Goal: Task Accomplishment & Management: Complete application form

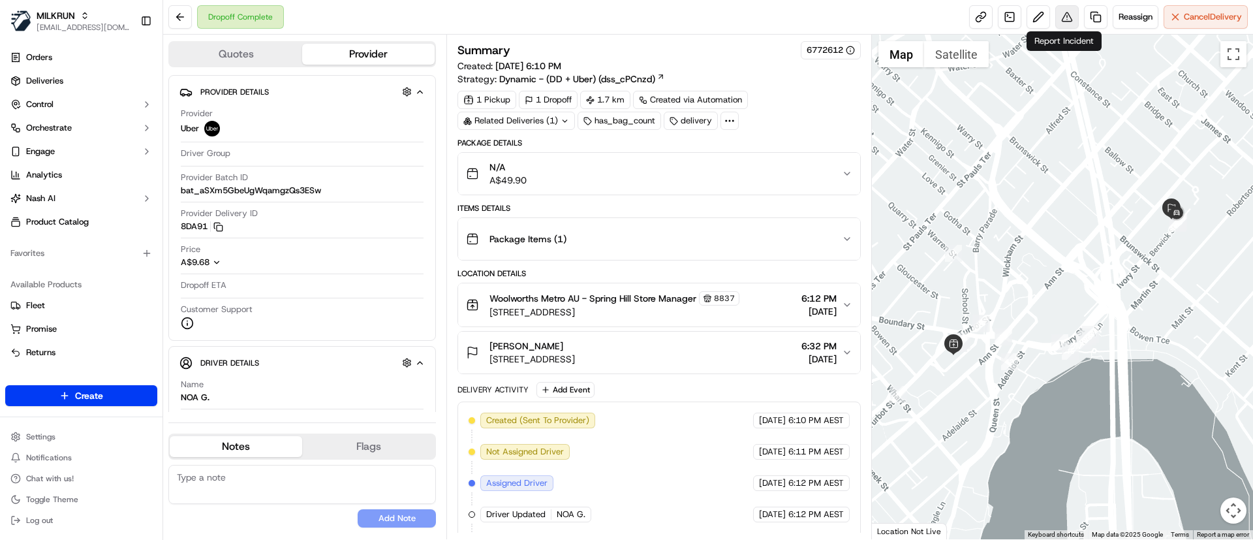
click at [1061, 16] on button at bounding box center [1066, 16] width 23 height 23
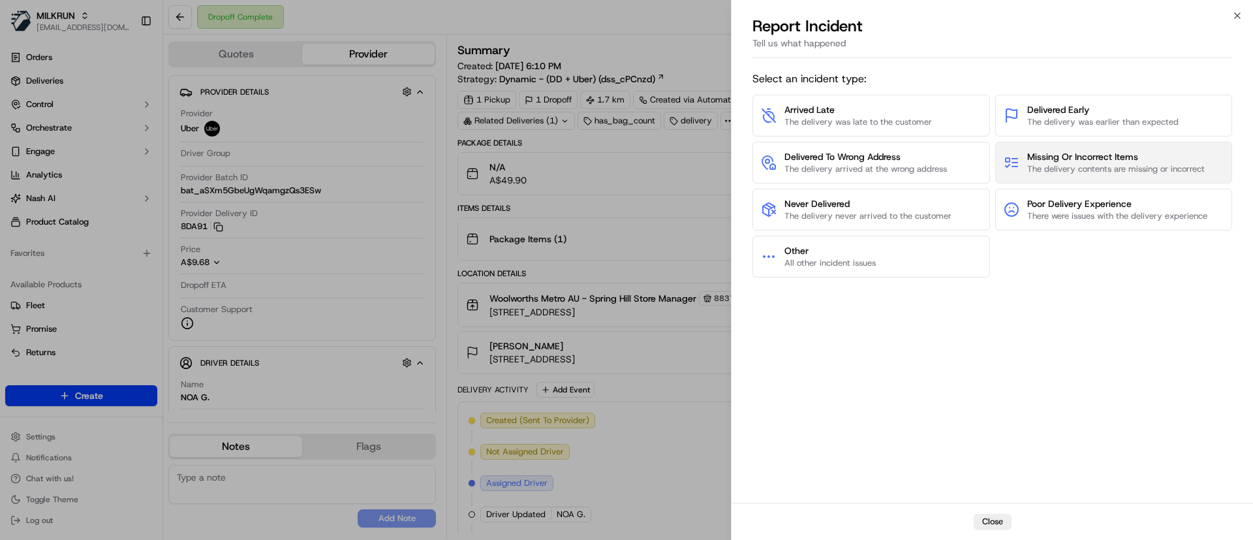
click at [1110, 168] on span "The delivery contents are missing or incorrect" at bounding box center [1115, 169] width 177 height 12
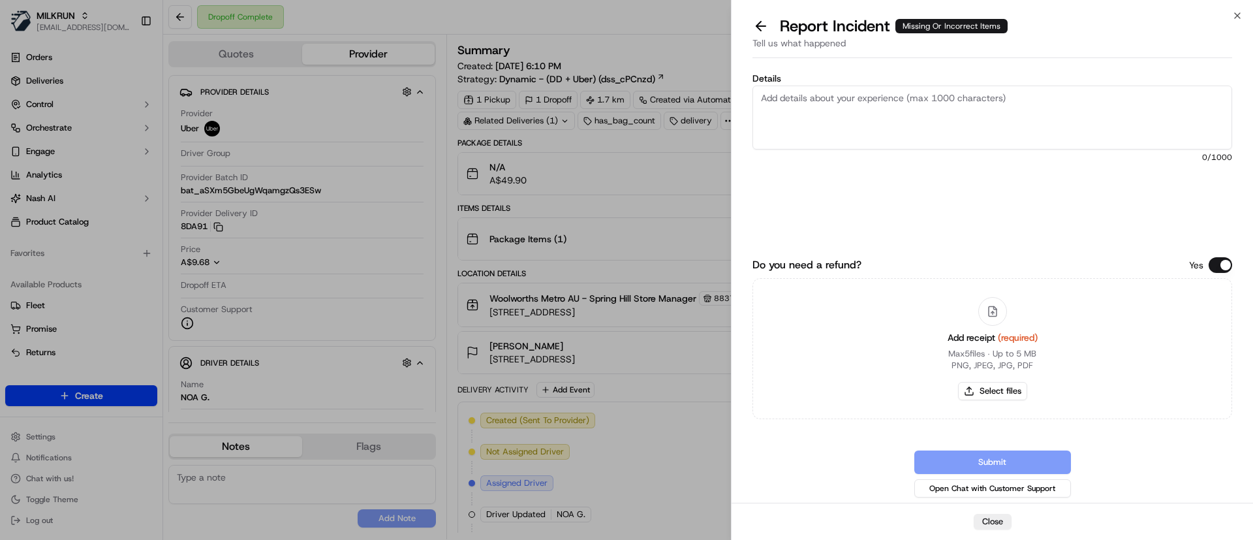
click at [845, 104] on textarea "Details" at bounding box center [992, 117] width 480 height 64
click at [1059, 112] on textarea "Customer received the wrong order. Please refund. Invoice" at bounding box center [992, 117] width 480 height 64
click at [1076, 100] on textarea "Customer received the wrong order. Please refund. Invoice attached" at bounding box center [992, 117] width 480 height 64
click at [1094, 102] on textarea "Customer received the wrong order. Please refund. Invoice attached" at bounding box center [992, 117] width 480 height 64
click at [1161, 106] on textarea "Customer received the wrong order. Please refund. Invoice attached. Refund for …" at bounding box center [992, 117] width 480 height 64
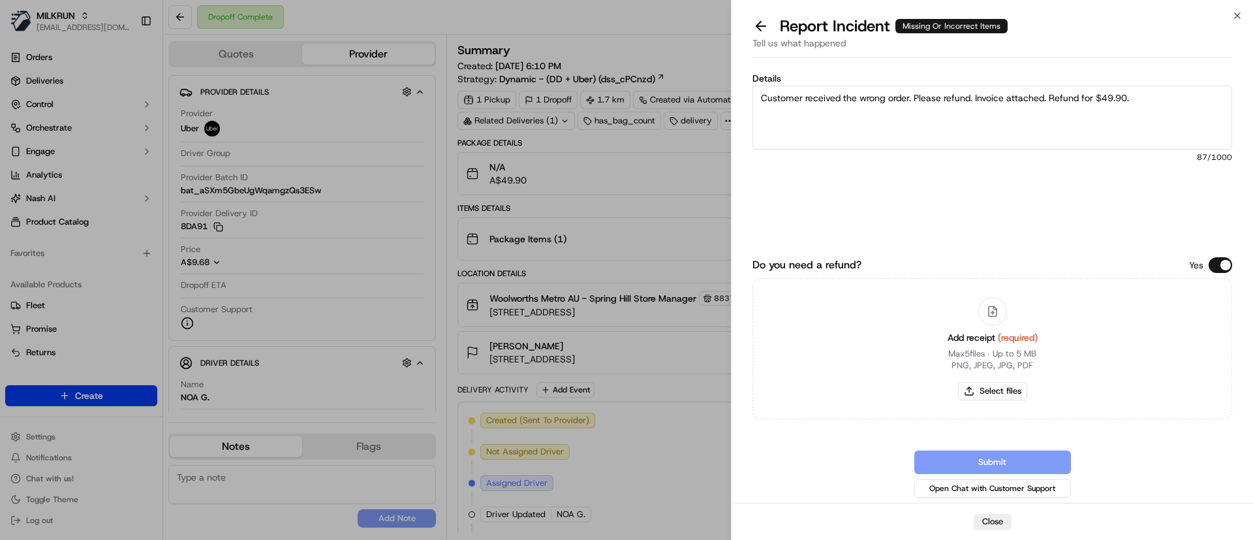
click at [1160, 97] on textarea "Customer received the wrong order. Please refund. Invoice attached. Refund for …" at bounding box center [992, 117] width 480 height 64
click at [1157, 113] on textarea "Customer received the wrong order. Please refund. Invoice attached. Refund for …" at bounding box center [992, 117] width 480 height 64
click at [1174, 113] on textarea "Customer received the wrong order. Please refund. Invoice attached. Refund for …" at bounding box center [992, 117] width 480 height 64
type textarea "Customer received the wrong order. Please refund. Invoice attached. Refund for …"
click at [1005, 401] on div "Add receipt (required) Max 5 files ∙ Up to 5 MB PNG, JPEG, JPG, PDF Select files" at bounding box center [992, 348] width 111 height 119
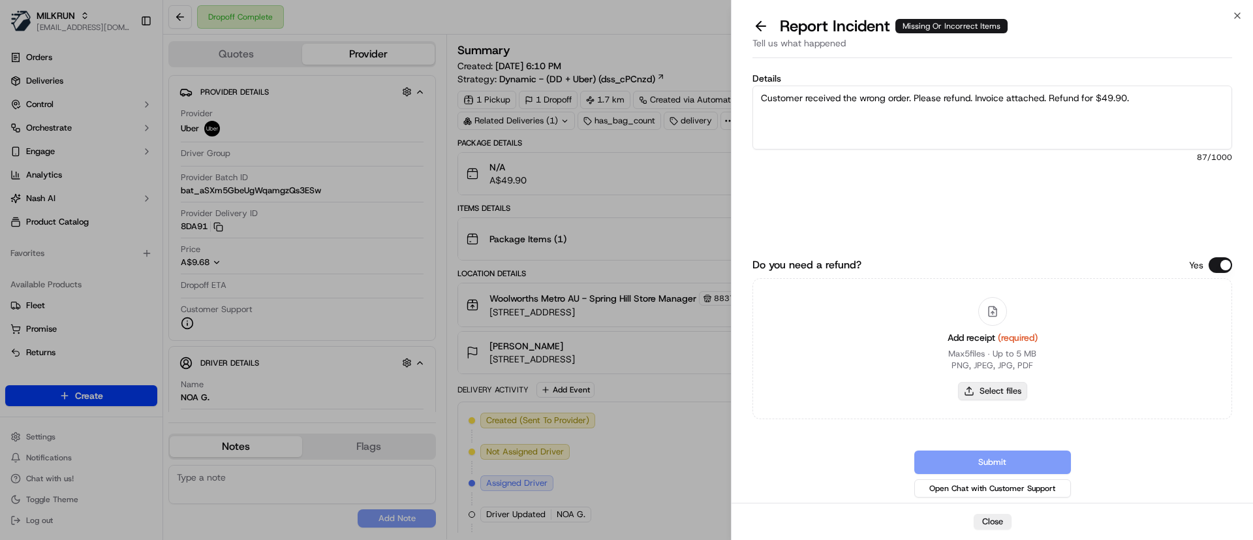
click at [1002, 389] on button "Select files" at bounding box center [992, 391] width 69 height 18
type input "C:\fakepath\Charlotte - Woolworths Mail - Your MILKRUN order invoice.pdf"
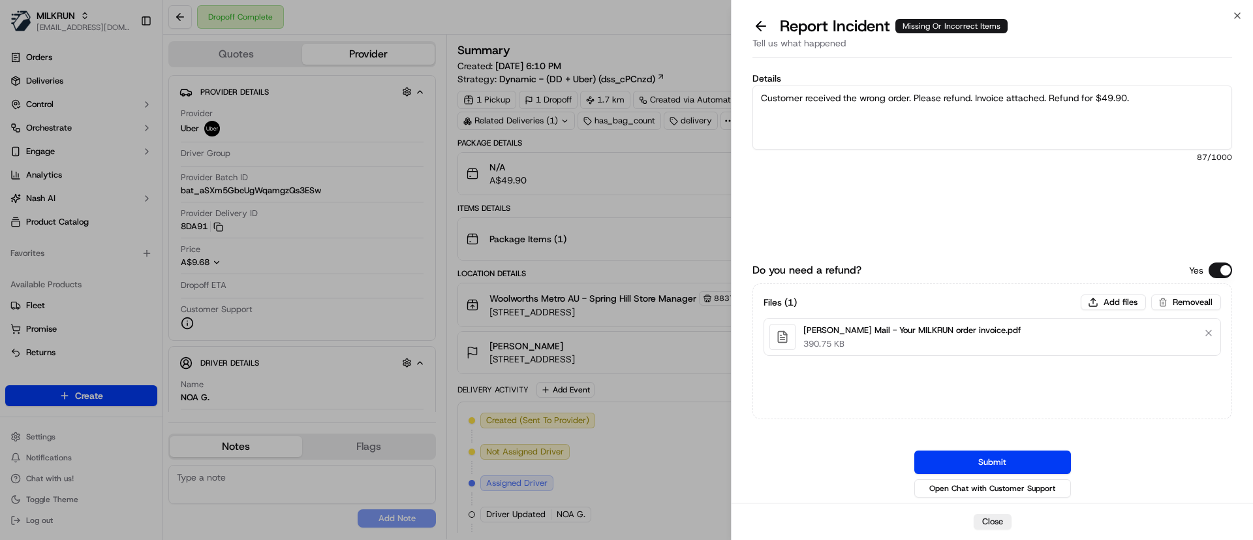
click at [912, 97] on textarea "Customer received the wrong order. Please refund. Invoice attached. Refund for …" at bounding box center [992, 117] width 480 height 64
type textarea "Customer received the wrong order - for Alicia M. Please refund. Invoice attach…"
click at [1114, 304] on button "Add files" at bounding box center [1112, 302] width 65 height 16
click at [1093, 302] on button "Add files" at bounding box center [1112, 302] width 65 height 16
type input "C:\fakepath\wrong order.png"
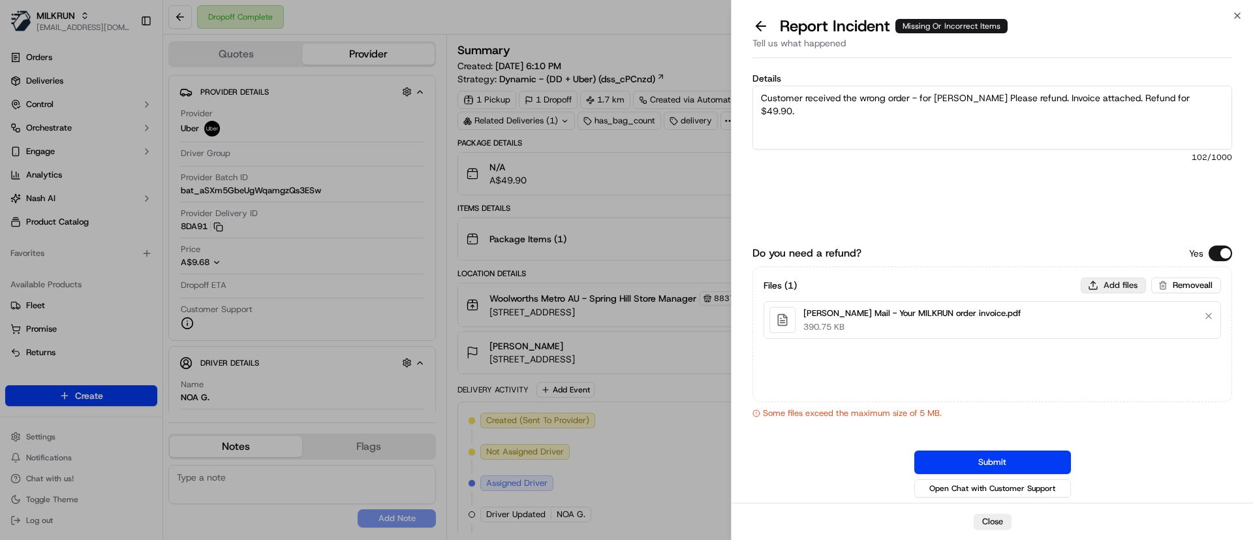
click at [1111, 277] on button "Add files" at bounding box center [1112, 285] width 65 height 16
type input "C:\fakepath\Screenshot 2025-09-19 140732.png"
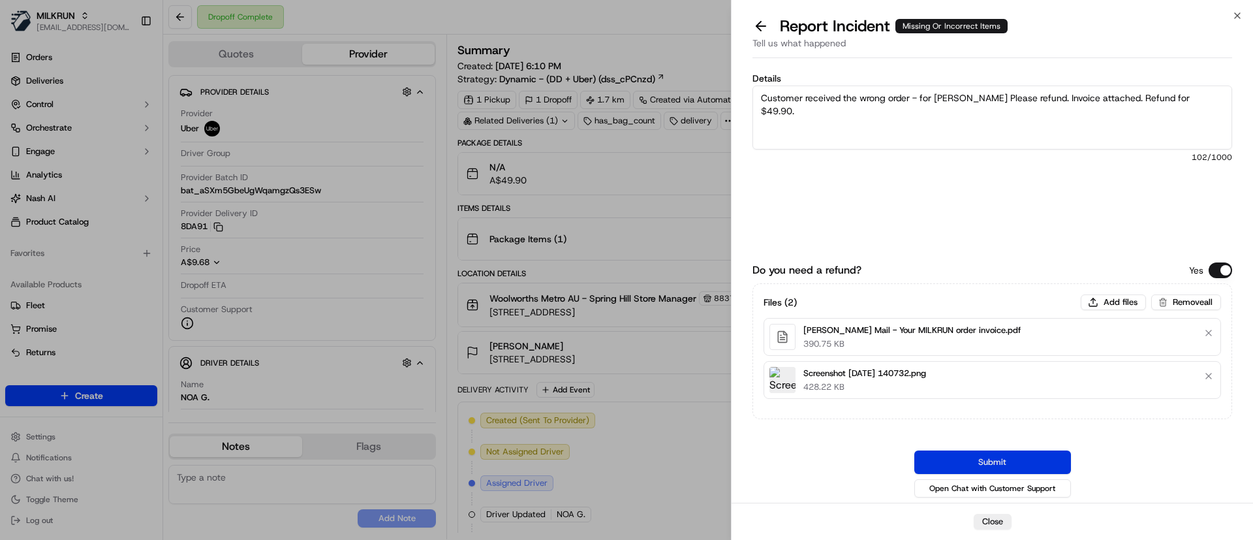
click at [947, 460] on button "Submit" at bounding box center [992, 461] width 157 height 23
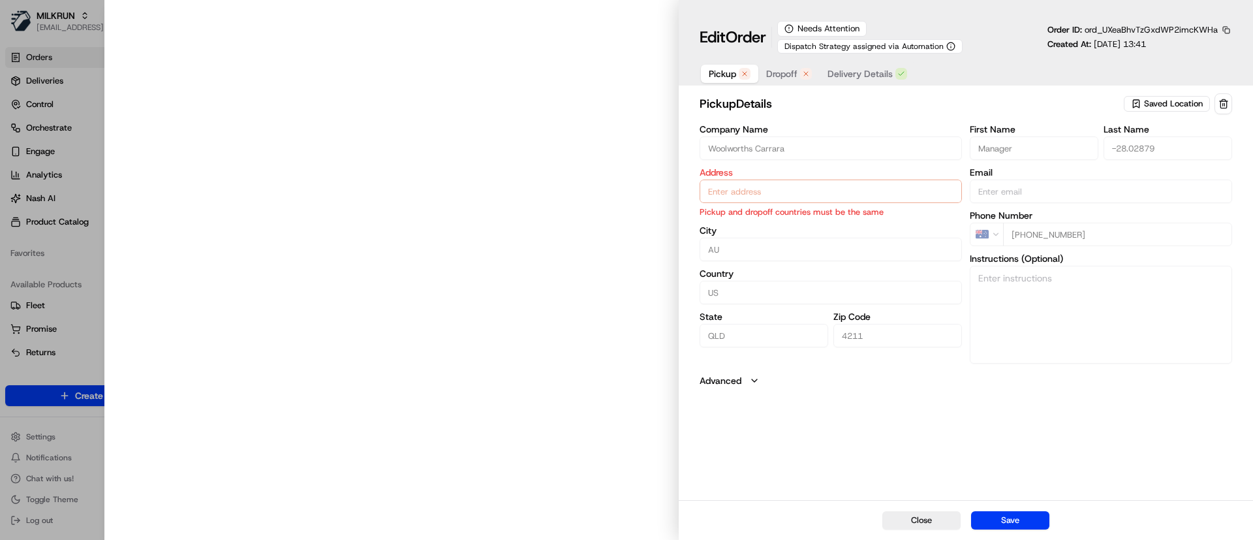
type input "54 Manchester Rd, Carrara, QLD 4209, AU"
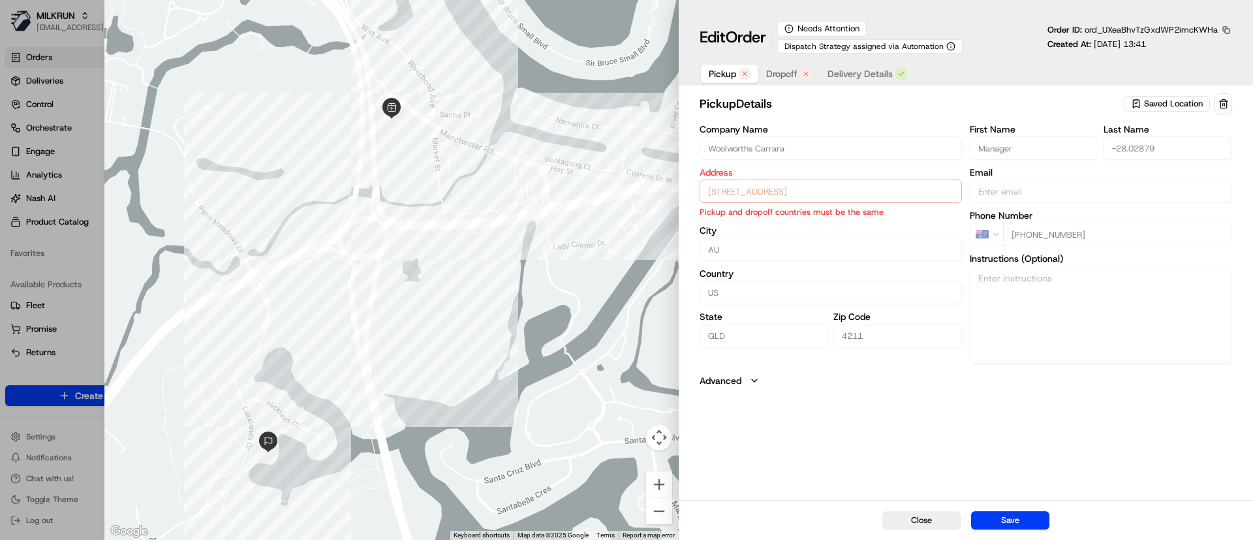
click at [787, 72] on span "Dropoff" at bounding box center [781, 73] width 31 height 13
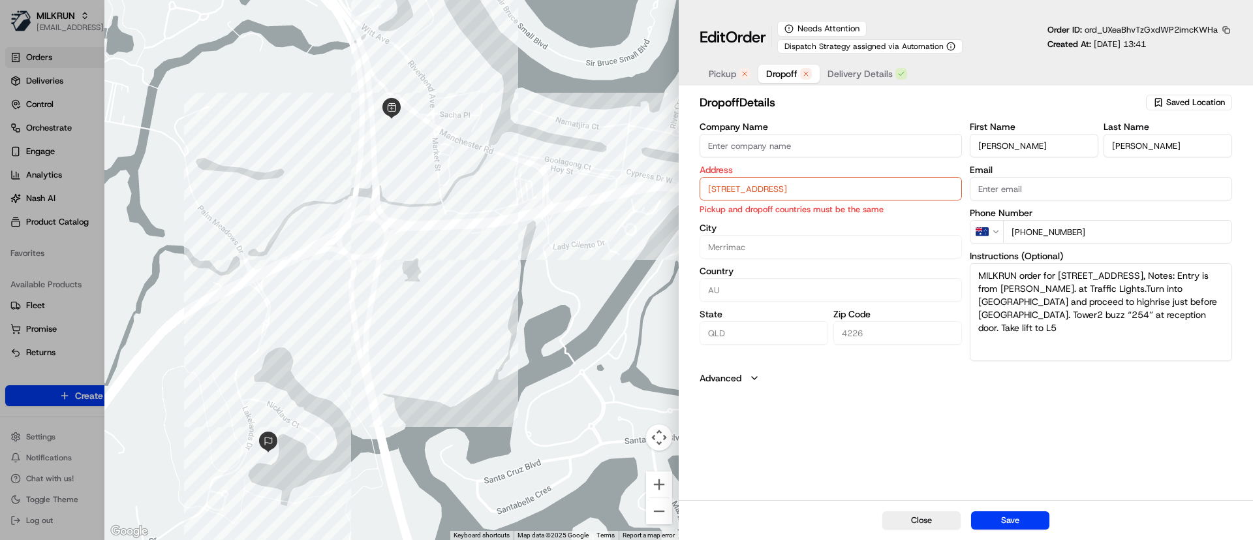
click at [731, 72] on span "Pickup" at bounding box center [722, 73] width 27 height 13
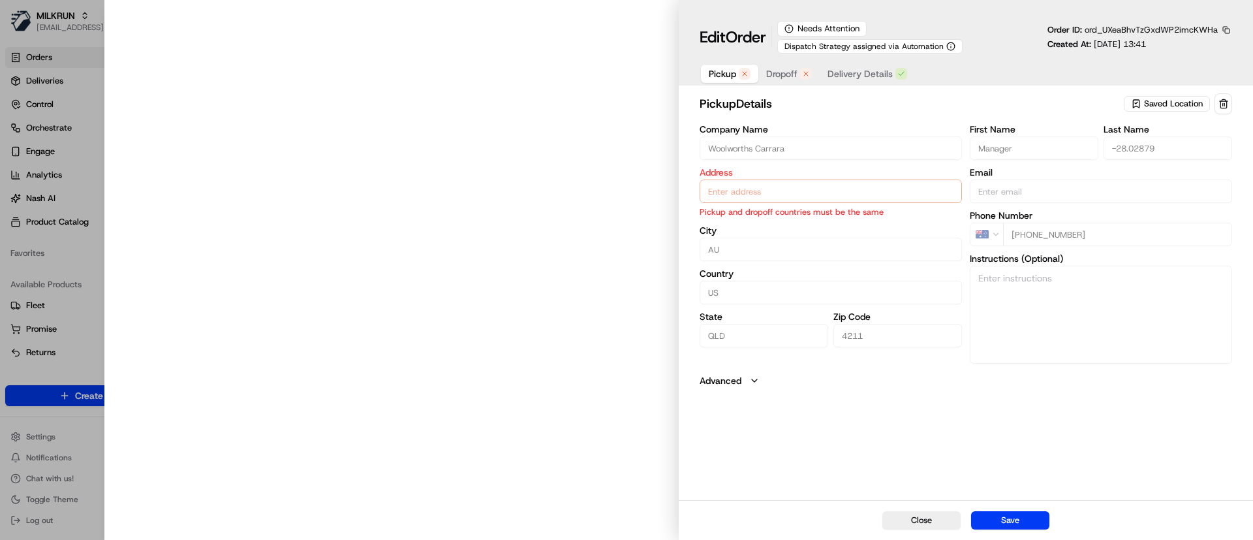
type input "54 Manchester Rd, Carrara, QLD 4209, AU"
type input "[STREET_ADDRESS]"
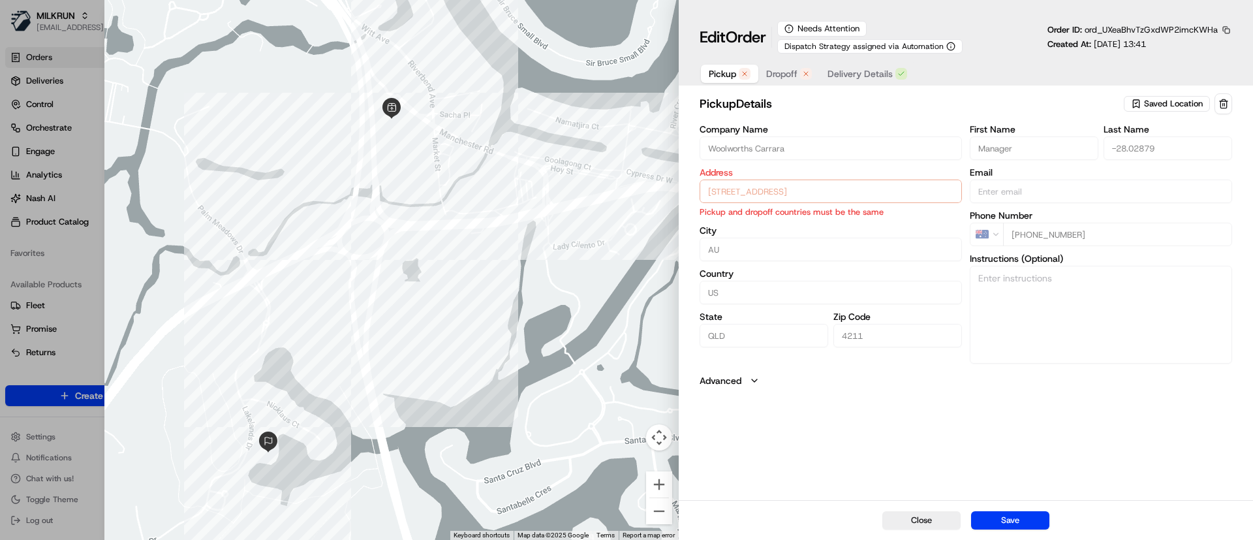
click at [62, 285] on div at bounding box center [626, 270] width 1253 height 540
type input "+1"
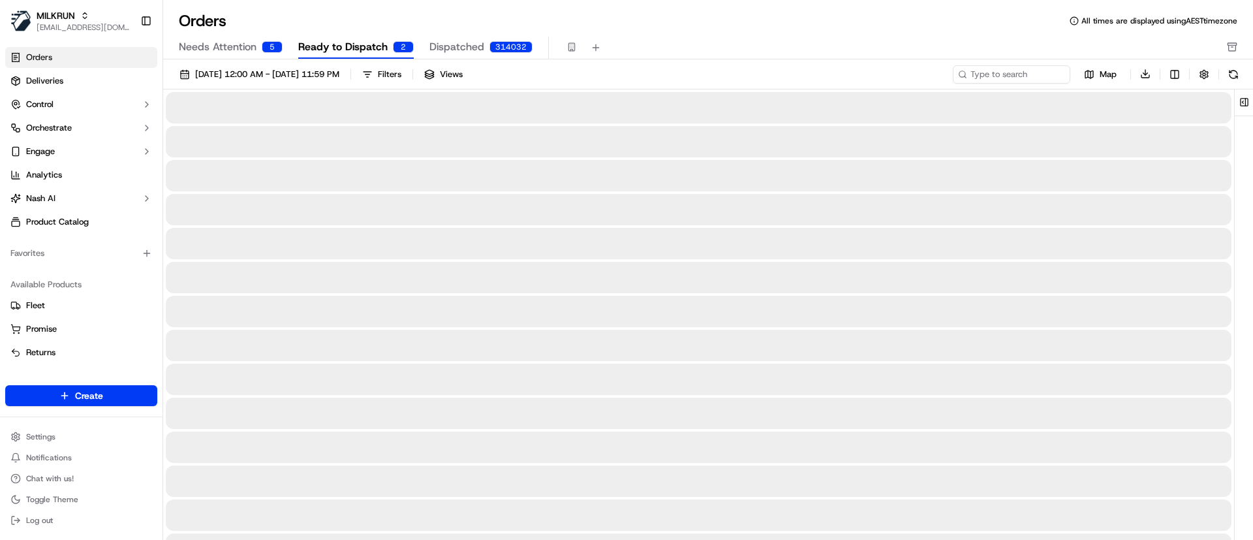
drag, startPoint x: 91, startPoint y: 393, endPoint x: 336, endPoint y: 463, distance: 254.4
click at [370, 474] on div at bounding box center [698, 480] width 1065 height 31
click at [139, 394] on html "MILKRUN [EMAIL_ADDRESS][DOMAIN_NAME] Toggle Sidebar Orders Deliveries Control O…" at bounding box center [626, 270] width 1253 height 540
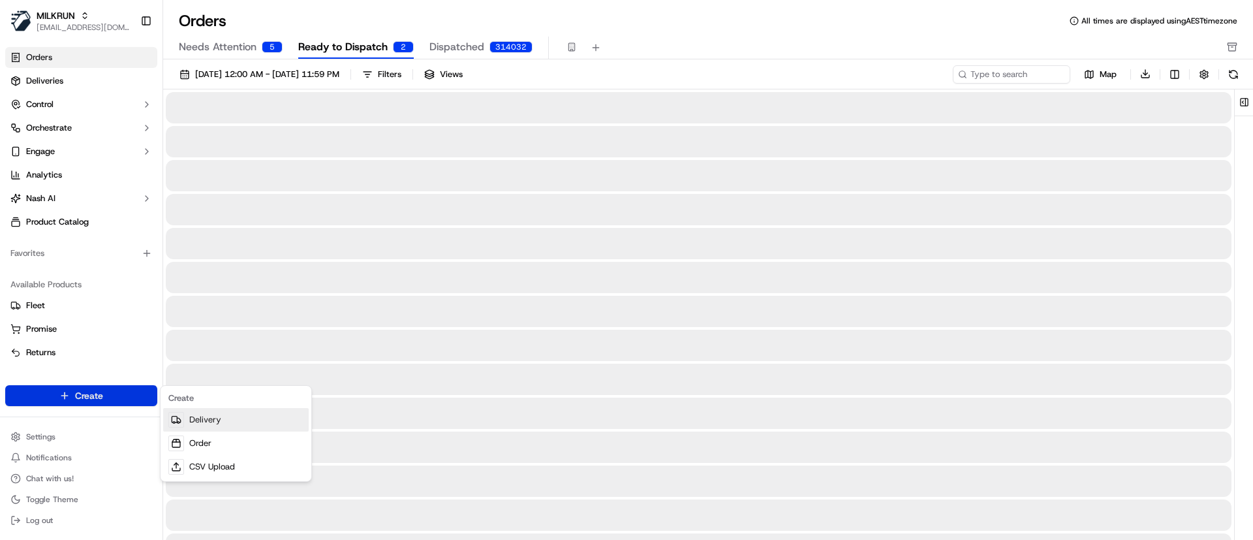
click at [210, 418] on link "Delivery" at bounding box center [235, 419] width 145 height 23
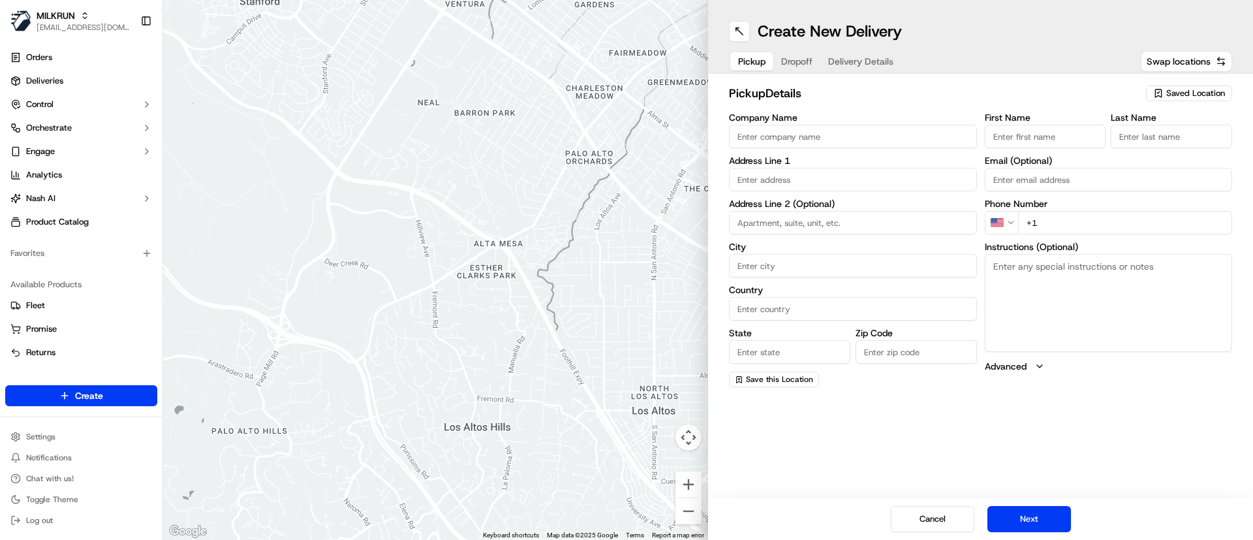
click at [1191, 90] on span "Saved Location" at bounding box center [1195, 93] width 59 height 12
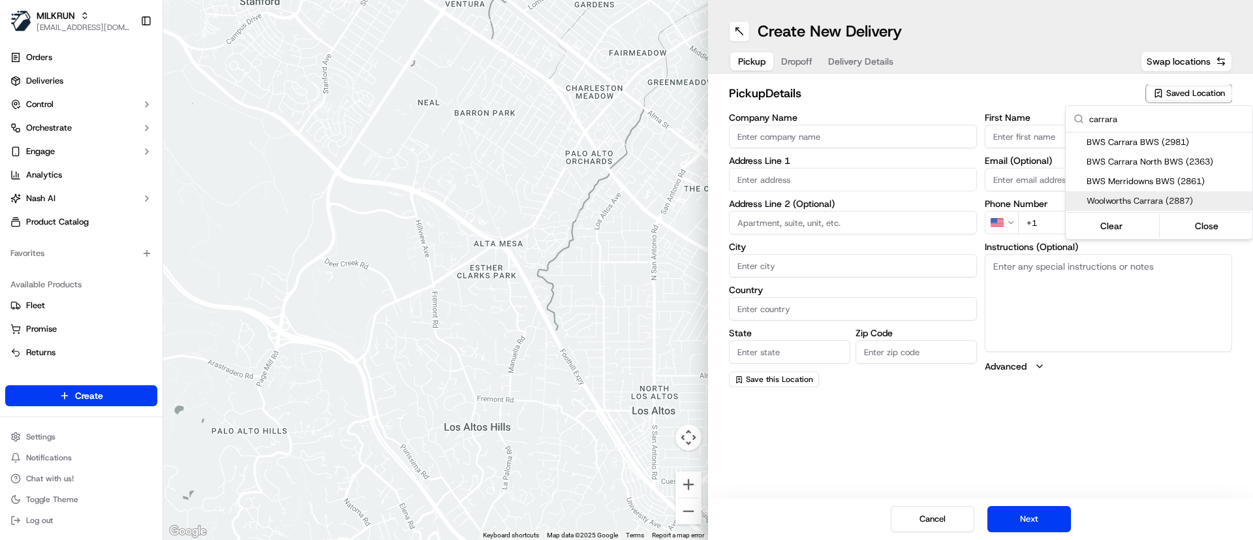
type input "carrara"
click at [1150, 202] on span "Woolworths Carrara (2887)" at bounding box center [1166, 201] width 160 height 12
type input "Woolworths Carrara"
type input "54 Manchester Rd"
type input "Carrara"
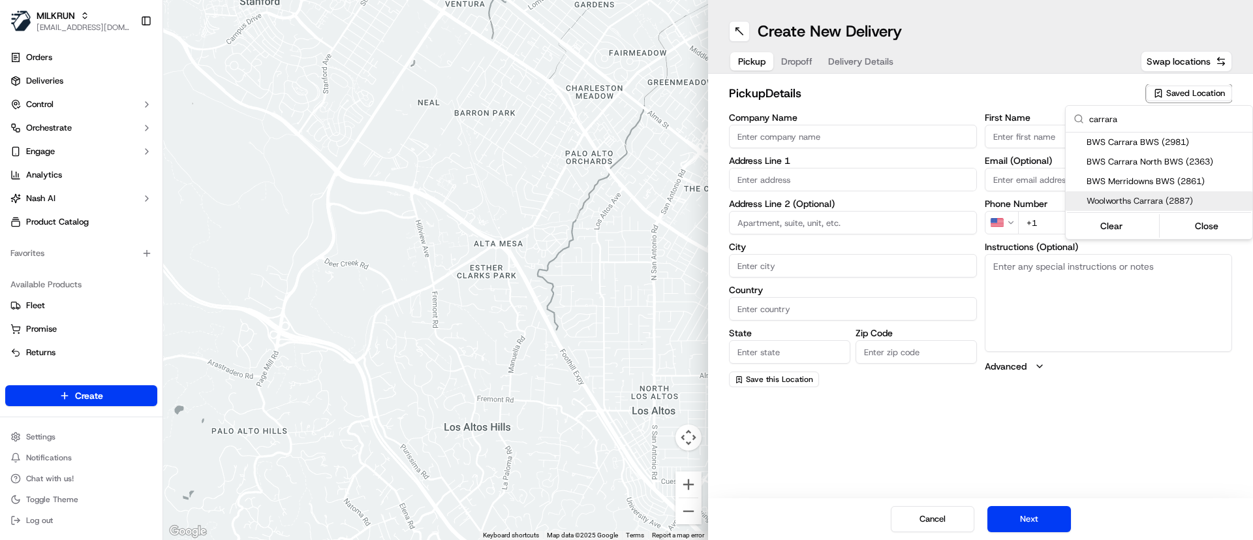
type input "AU"
type input "QLD"
type input "4209"
type input "Manager"
type input "-28.02879"
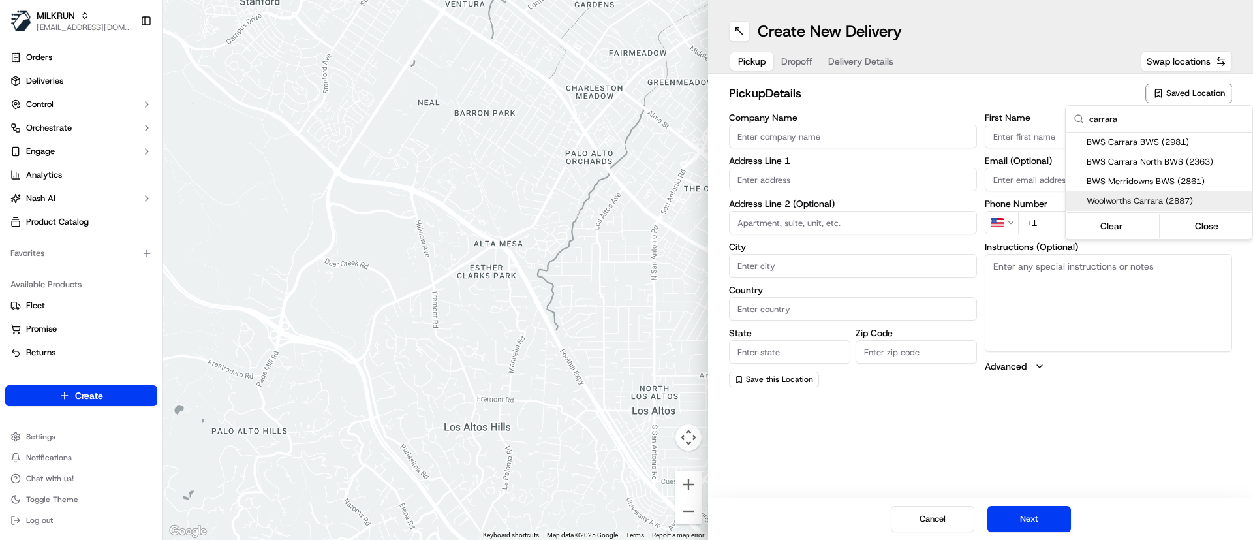
type input "[PHONE_NUMBER]"
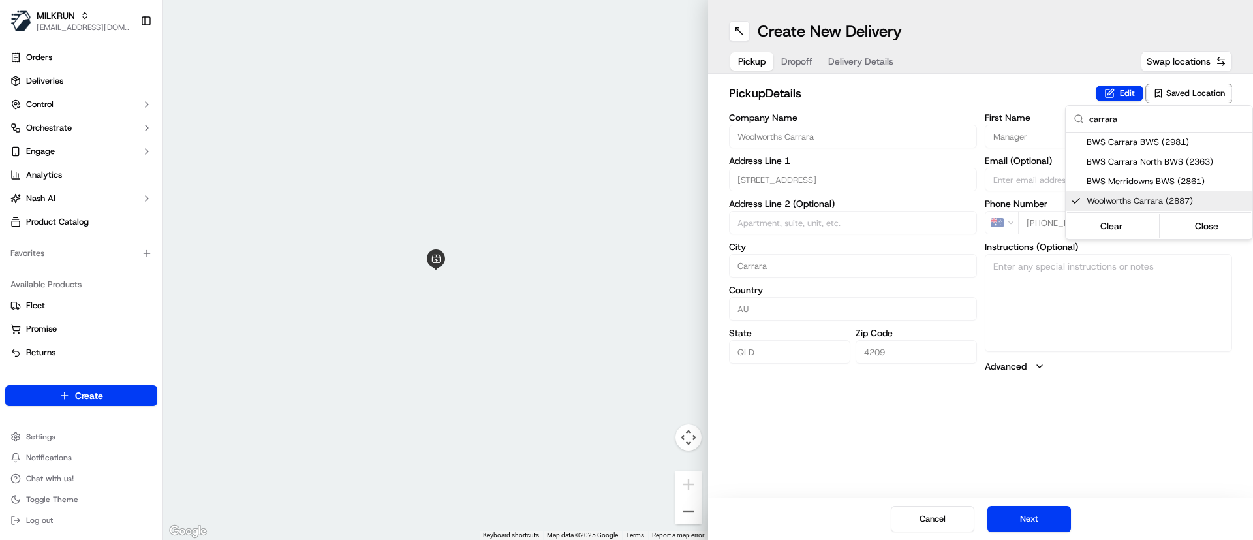
click at [813, 425] on html "MILKRUN eyounis@woolworths.com.au Toggle Sidebar Orders Deliveries Control Orch…" at bounding box center [626, 270] width 1253 height 540
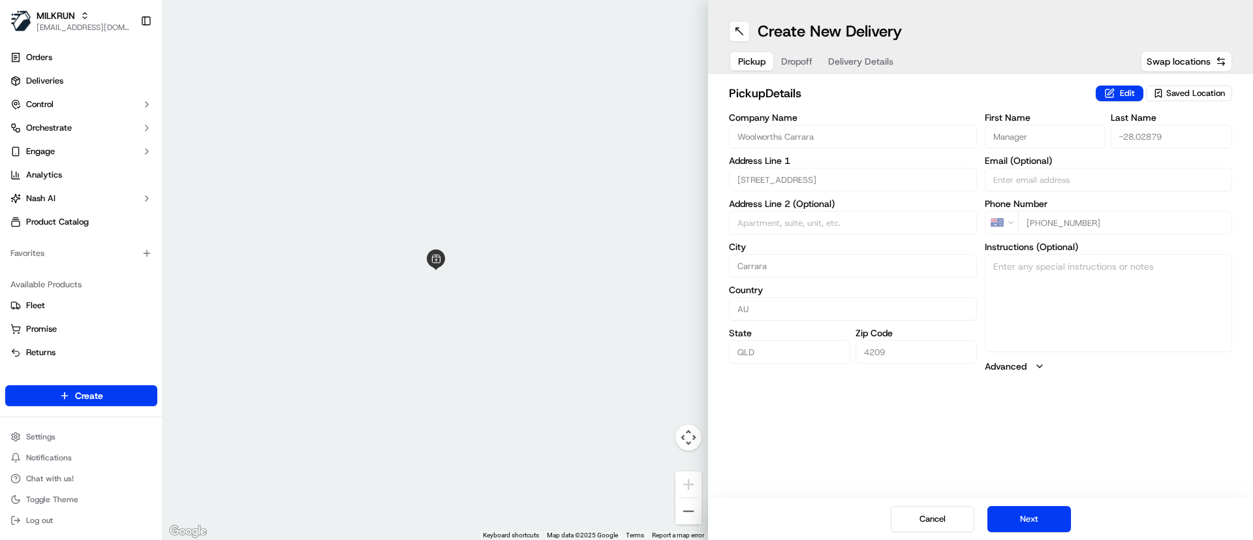
click at [788, 62] on button "Dropoff" at bounding box center [796, 61] width 47 height 18
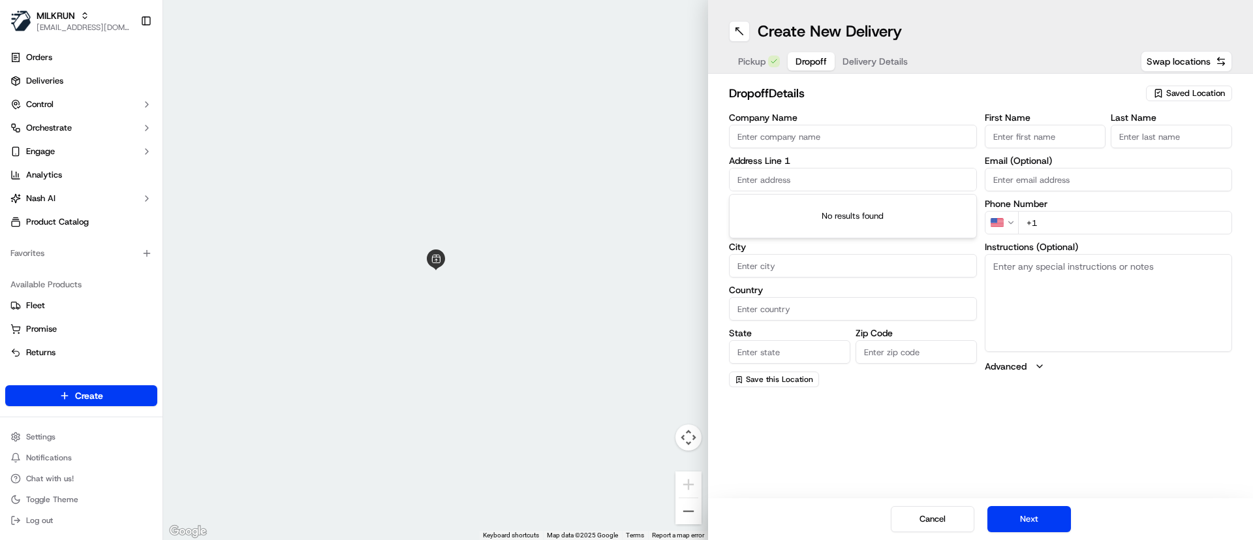
click at [788, 174] on input "text" at bounding box center [853, 179] width 248 height 23
paste input "254/135 Lakelands Drive, Merrimac QLD 4226, Australia"
click at [819, 213] on div "254/135 Lakelands Drive, Merrimac QLD 4226, Australia" at bounding box center [852, 207] width 241 height 20
type input "254/135 Lakelands Dr, Merrimac QLD 4226, Australia"
type input "254"
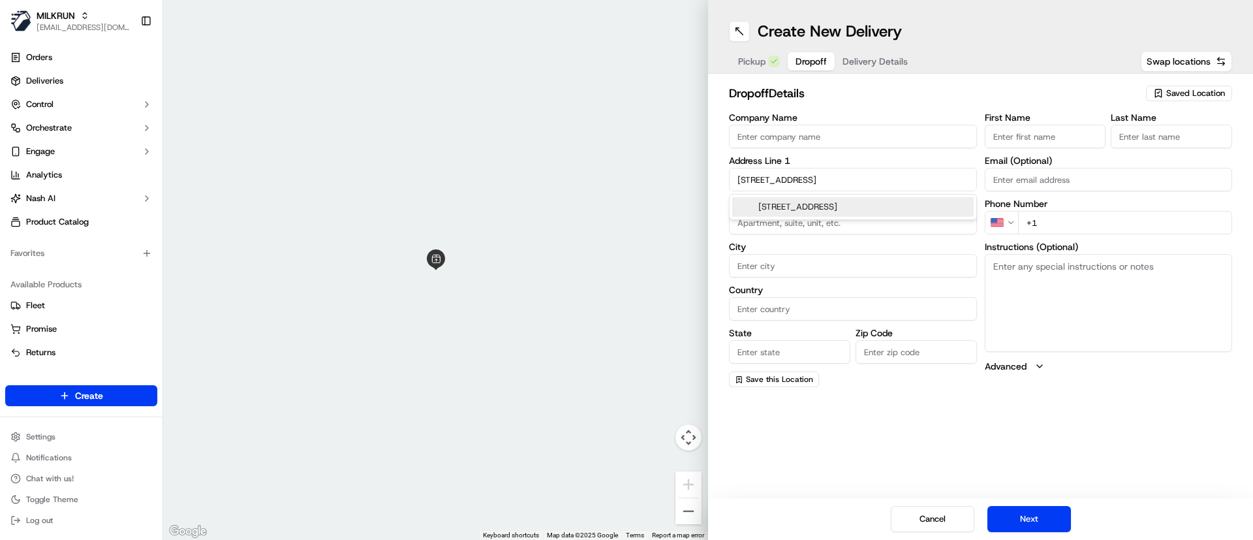
type input "Merrimac"
type input "Australia"
type input "QLD"
type input "4226"
type input "135 Lakelands Drive"
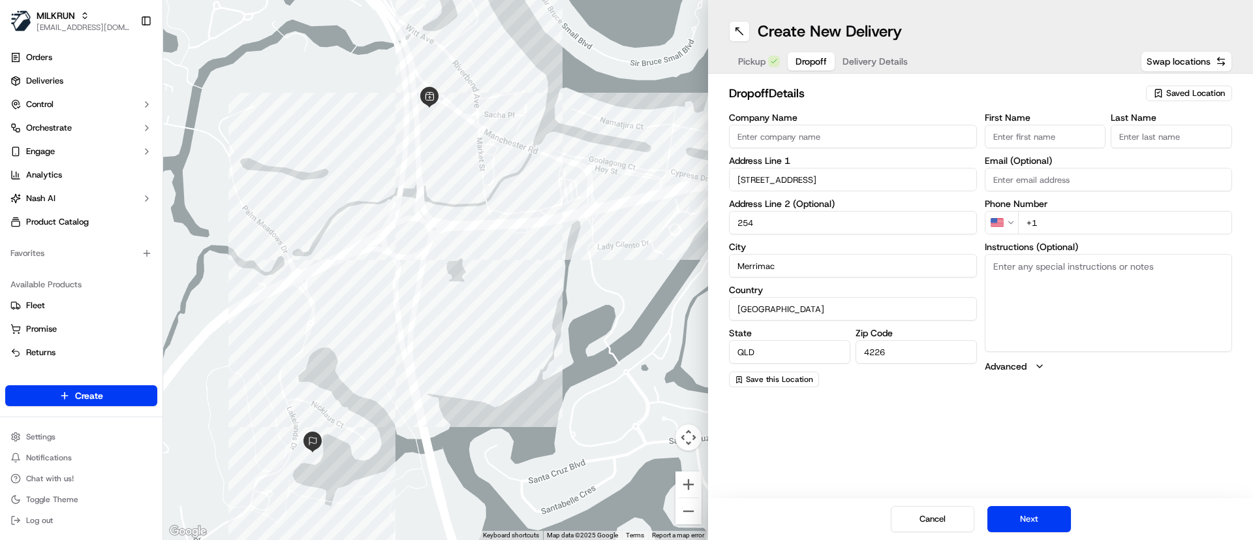
click at [1080, 312] on textarea "Instructions (Optional)" at bounding box center [1108, 303] width 248 height 98
click at [797, 223] on input "254" at bounding box center [853, 222] width 248 height 23
click at [1056, 291] on textarea "Instructions (Optional)" at bounding box center [1108, 303] width 248 height 98
type textarea "M"
paste textarea "254/135 Lakelands Drive, Merrimac QLD 4226, Australia"
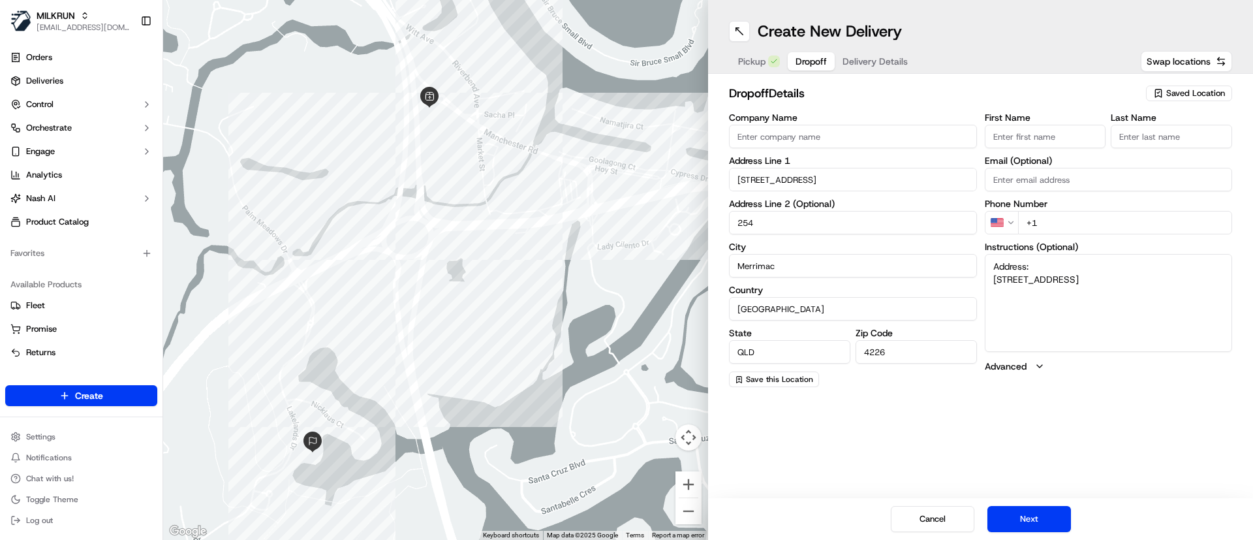
click at [990, 280] on textarea "Address: 254/135 Lakelands Drive, Merrimac QLD 4226, Australia" at bounding box center [1108, 303] width 248 height 98
drag, startPoint x: 1050, startPoint y: 264, endPoint x: 895, endPoint y: 265, distance: 155.3
click at [895, 265] on div "Company Name Address Line 1 135 Lakelands Drive Address Line 2 (Optional) 254 C…" at bounding box center [980, 250] width 503 height 274
type textarea "MILKRUN order for Unit 254/135 Lakelands Drive, Merrimac QLD 4226, Australia"
click at [1093, 221] on input "+1" at bounding box center [1125, 222] width 215 height 23
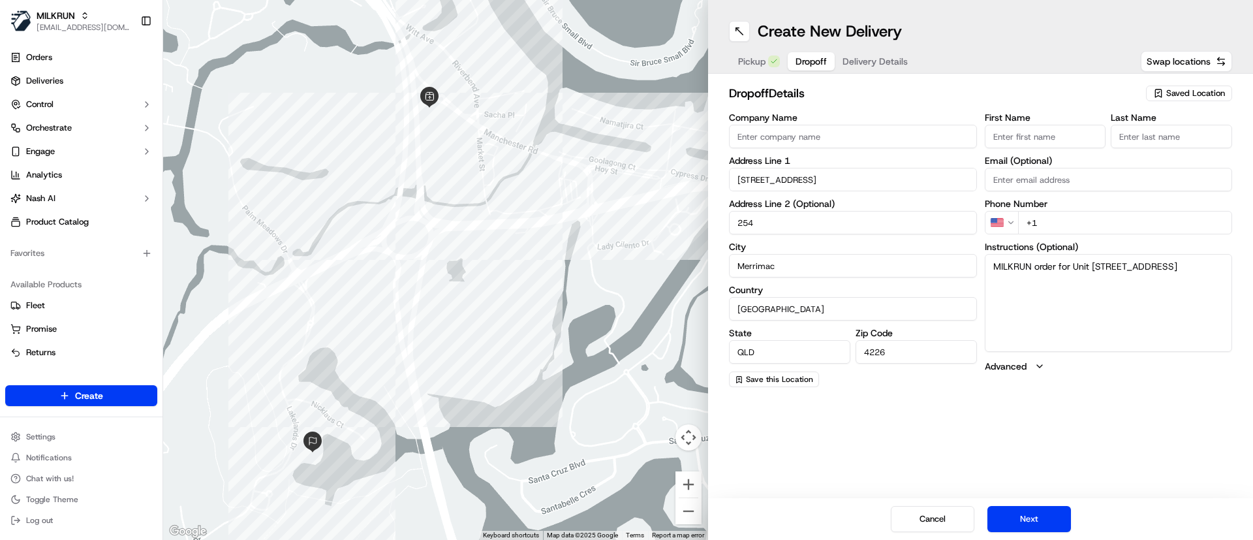
click at [1093, 221] on input "+1" at bounding box center [1125, 222] width 215 height 23
paste input "0400491769"
click at [1035, 220] on input "+0400491769" at bounding box center [1125, 222] width 215 height 23
type input "+61 400 491 769"
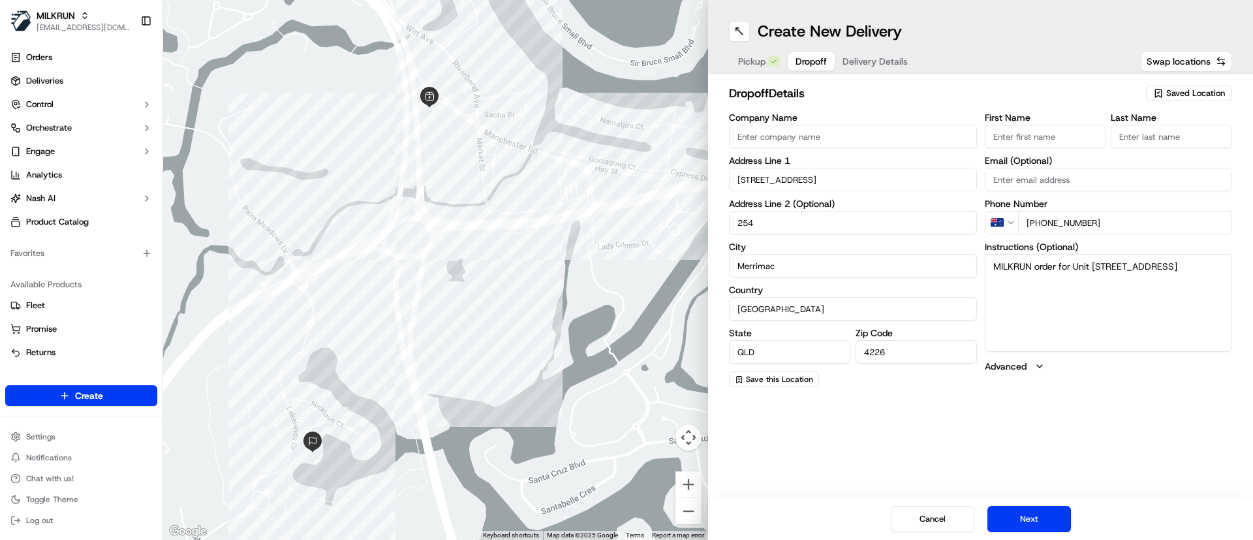
click at [1123, 300] on textarea "MILKRUN order for Unit 254/135 Lakelands Drive, Merrimac QLD 4226, Australia" at bounding box center [1108, 303] width 248 height 98
click at [1048, 142] on input "First Name" at bounding box center [1044, 136] width 121 height 23
type input "Ruth"
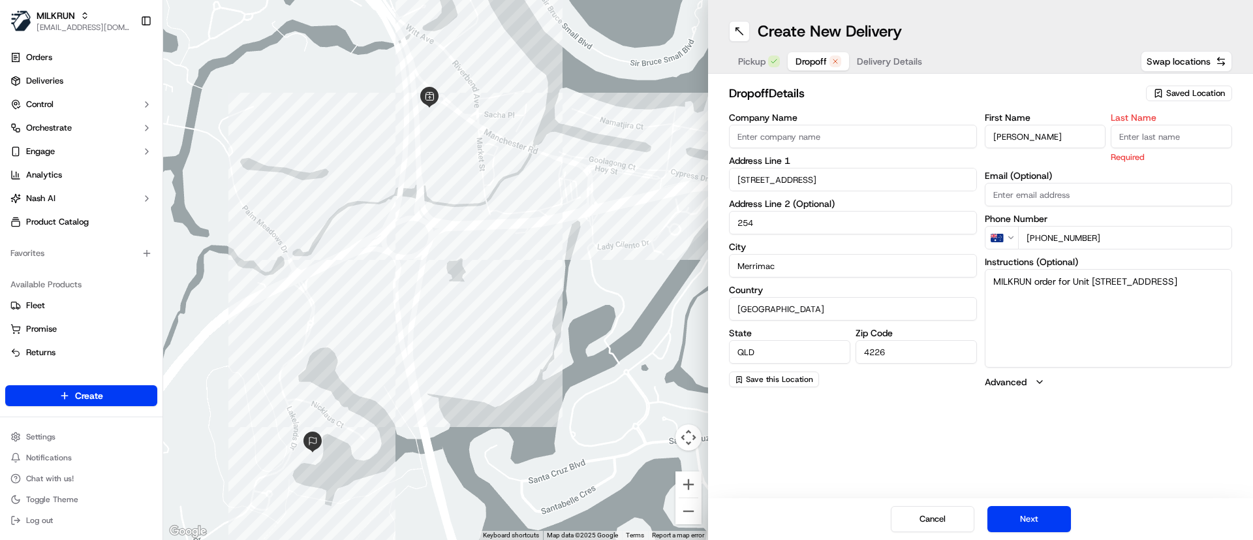
paste input "Kuhne"
type input "Kuhne"
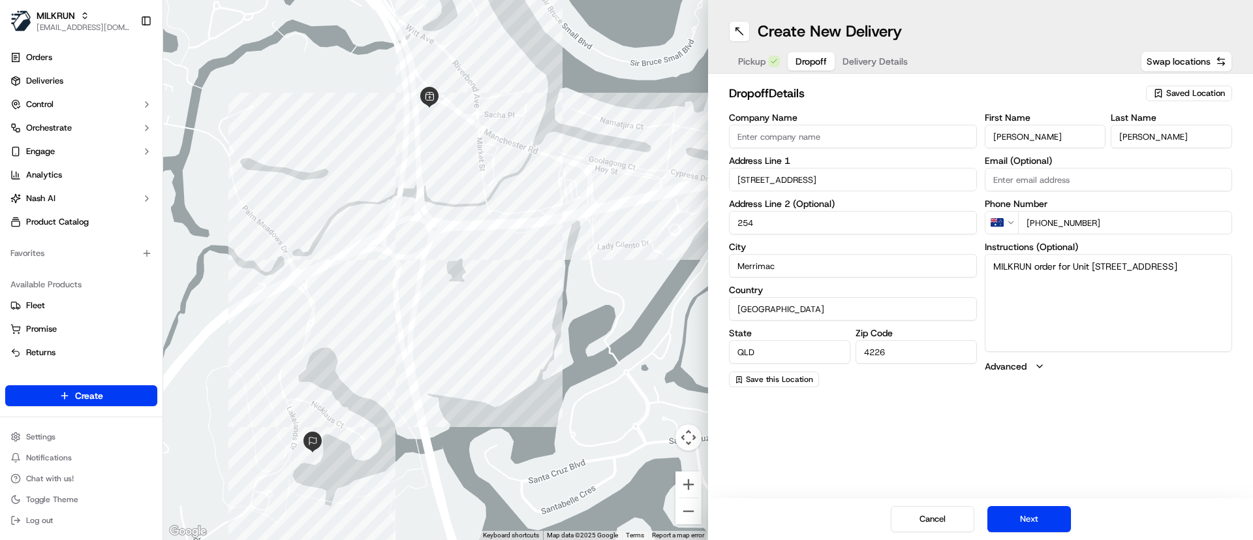
click at [1102, 325] on textarea "MILKRUN order for Unit 254/135 Lakelands Drive, Merrimac QLD 4226, Australia" at bounding box center [1108, 303] width 248 height 98
click at [1003, 517] on button "Next" at bounding box center [1029, 519] width 84 height 26
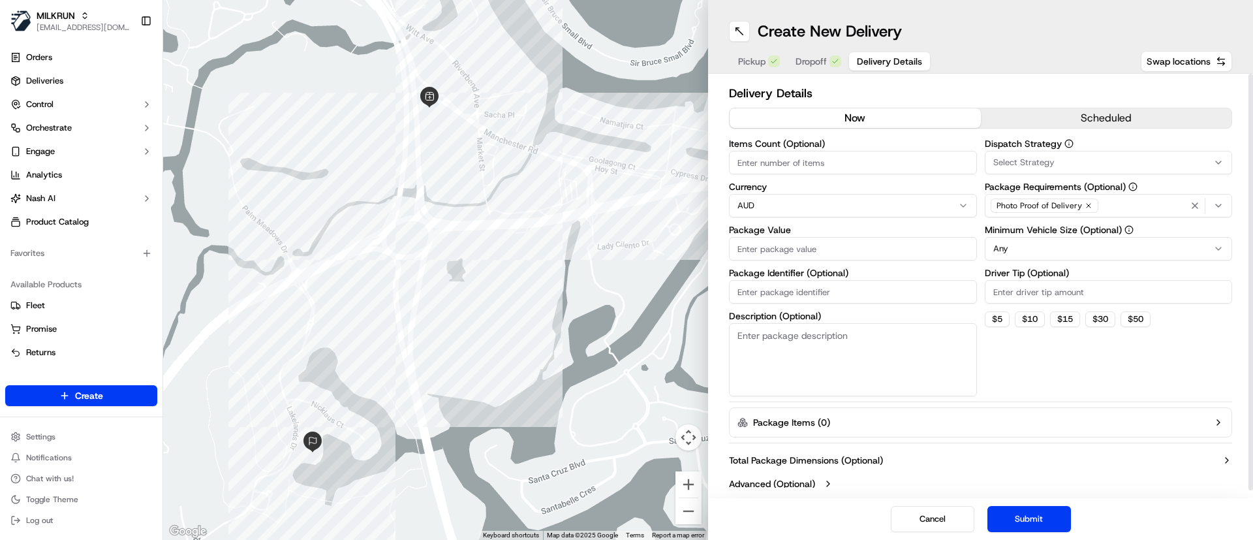
click at [832, 160] on input "Items Count (Optional)" at bounding box center [853, 162] width 248 height 23
type input "33"
click at [784, 253] on input "Package Value" at bounding box center [853, 248] width 248 height 23
type input "120"
click at [813, 353] on textarea "Description (Optional)" at bounding box center [853, 359] width 248 height 73
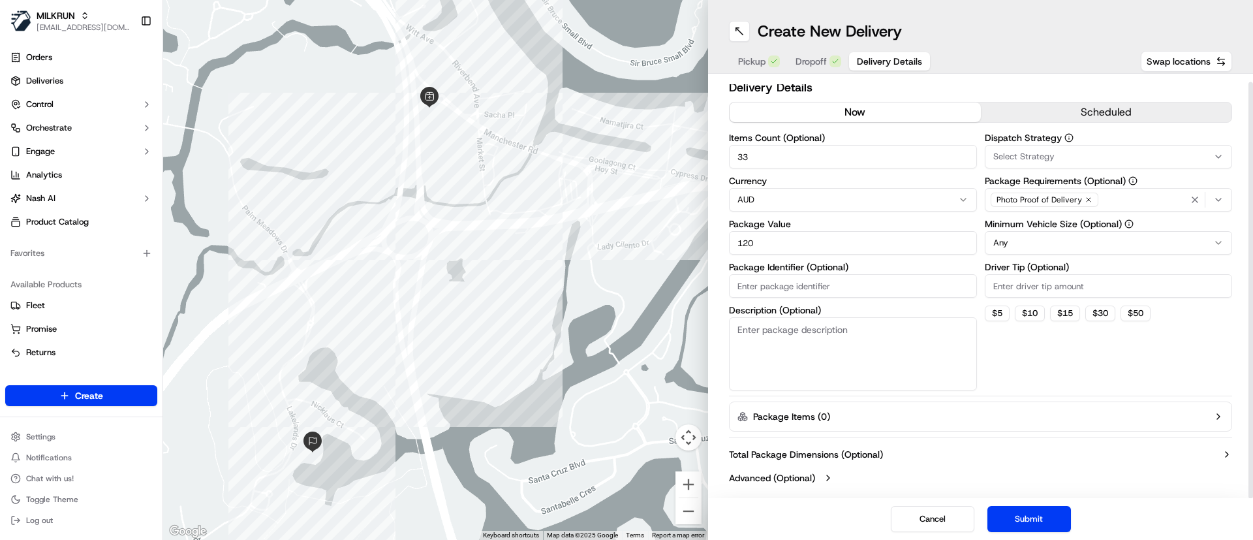
scroll to position [8, 0]
click at [1045, 513] on button "Submit" at bounding box center [1029, 519] width 84 height 26
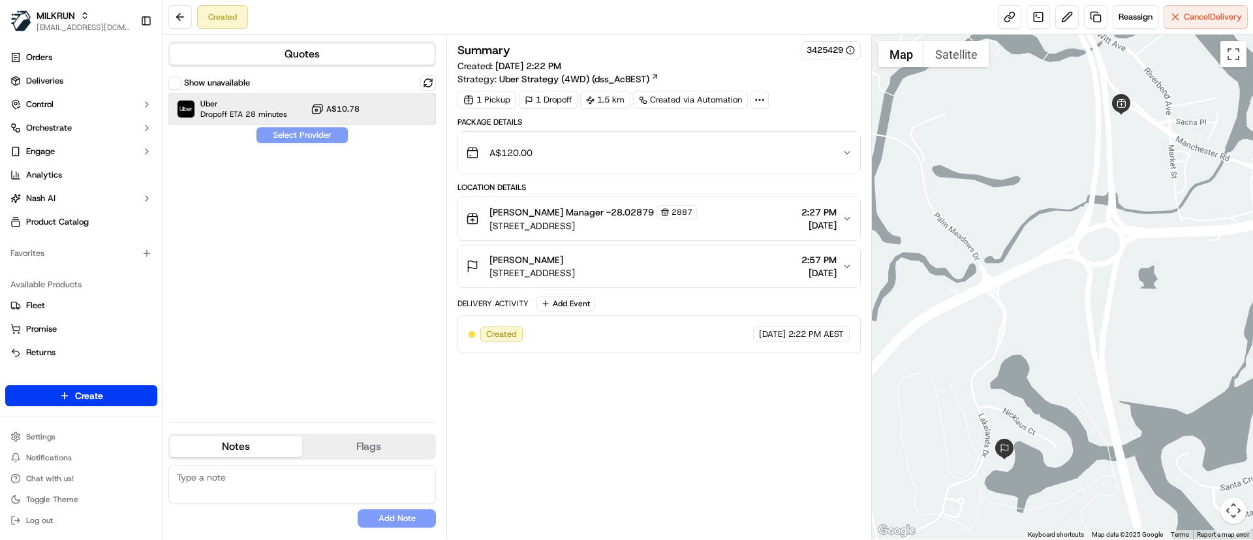
click at [290, 102] on div "Uber Dropoff ETA 28 minutes A$10.78" at bounding box center [301, 108] width 267 height 31
click at [307, 138] on button "Assign Provider" at bounding box center [302, 135] width 93 height 16
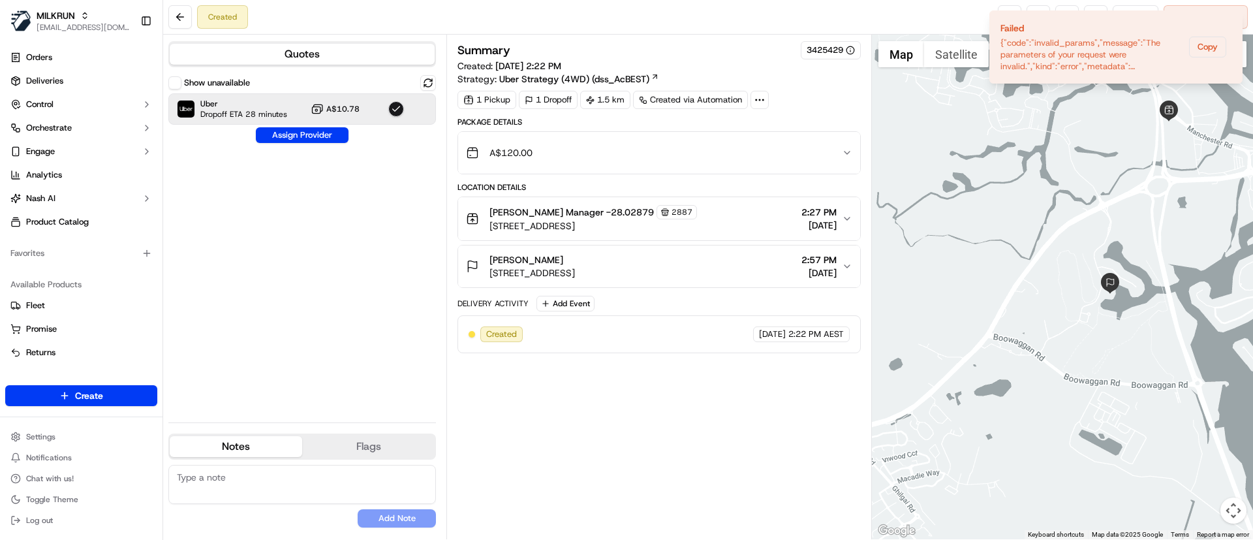
click at [655, 448] on div "Summary 3425429 Created: 19/09/2025 2:22 PM Strategy: Uber Strategy (4WD) (dss_…" at bounding box center [658, 286] width 403 height 491
click at [654, 448] on div "Summary 3425429 Created: 19/09/2025 2:22 PM Strategy: Uber Strategy (4WD) (dss_…" at bounding box center [658, 286] width 403 height 491
click at [651, 450] on div "Summary 3425429 Created: 19/09/2025 2:22 PM Strategy: Uber Strategy (4WD) (dss_…" at bounding box center [658, 286] width 403 height 491
click at [611, 461] on div "Summary 3425429 Created: 19/09/2025 2:22 PM Strategy: Uber Strategy (4WD) (dss_…" at bounding box center [658, 286] width 403 height 491
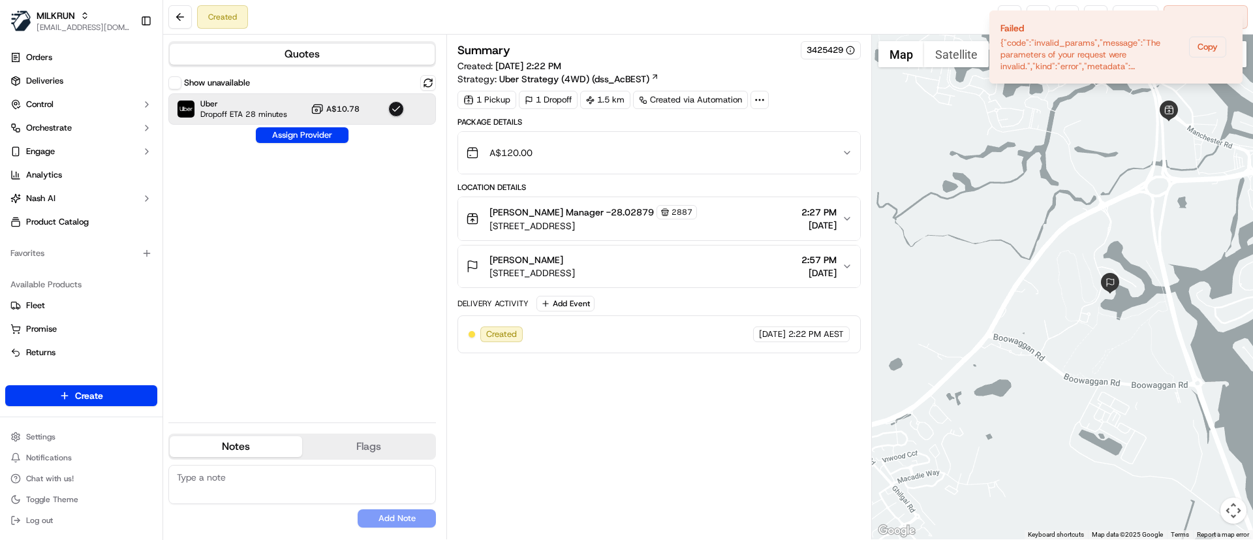
click at [713, 488] on div "Summary 3425429 Created: 19/09/2025 2:22 PM Strategy: Uber Strategy (4WD) (dss_…" at bounding box center [658, 286] width 403 height 491
click at [555, 478] on div "Summary 3425429 Created: 19/09/2025 2:22 PM Strategy: Uber Strategy (4WD) (dss_…" at bounding box center [658, 286] width 403 height 491
click at [1101, 236] on div at bounding box center [1063, 287] width 382 height 504
click at [1227, 19] on icon "Notifications (F8)" at bounding box center [1231, 21] width 10 height 10
click at [992, 209] on div at bounding box center [1063, 287] width 382 height 504
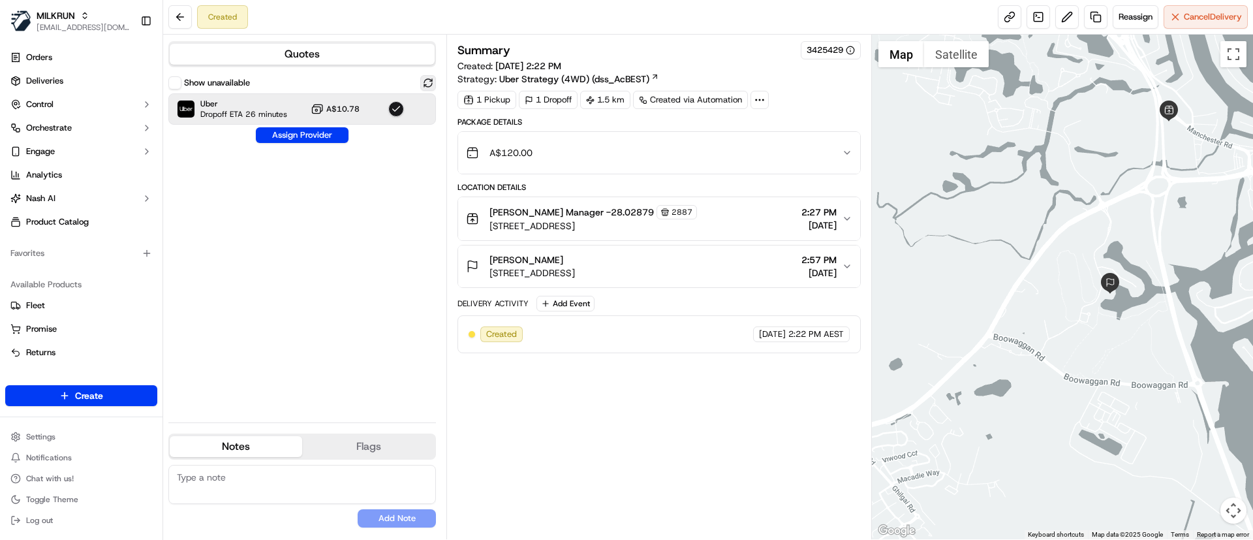
click at [429, 76] on button at bounding box center [428, 83] width 16 height 16
click at [1211, 26] on button "Cancel Delivery" at bounding box center [1205, 16] width 84 height 23
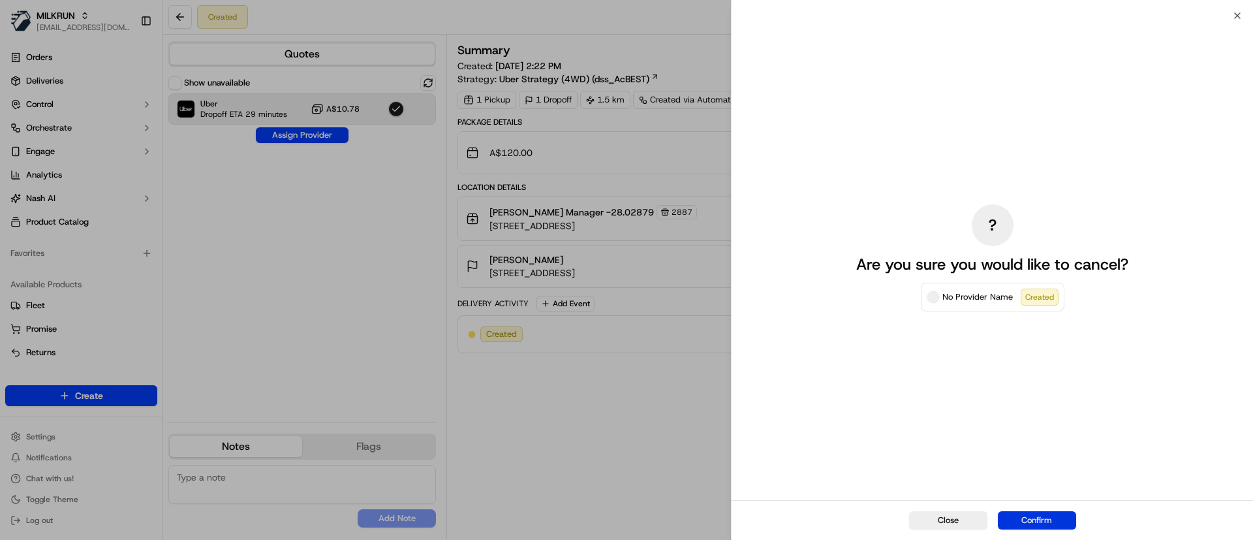
click at [1023, 524] on button "Confirm" at bounding box center [1037, 520] width 78 height 18
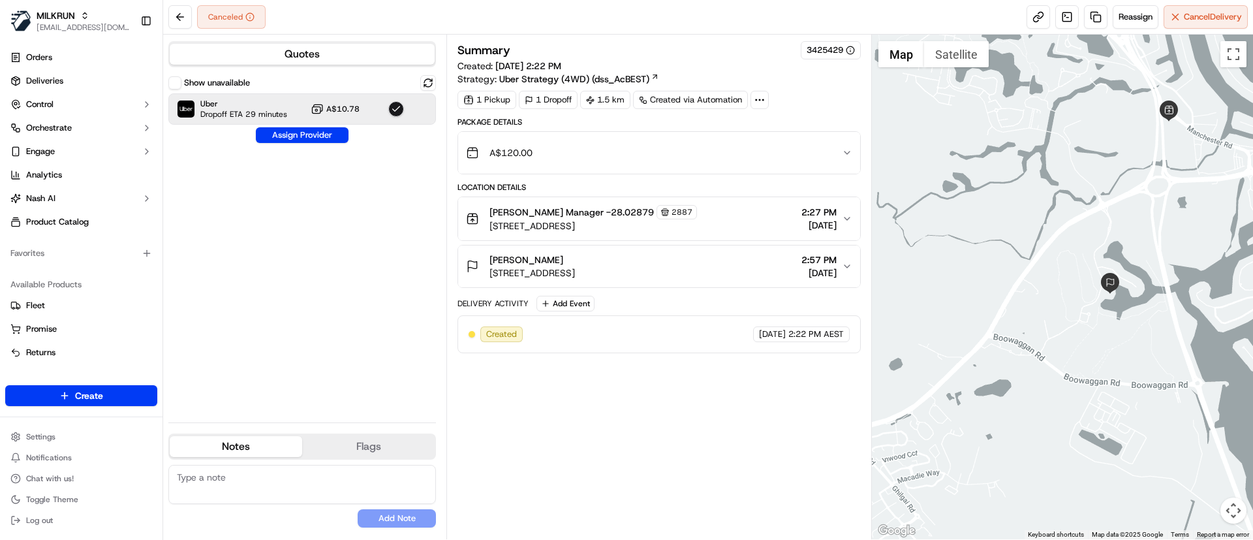
click at [606, 402] on div "Summary 3425429 Created: 19/09/2025 2:22 PM Strategy: Uber Strategy (4WD) (dss_…" at bounding box center [658, 286] width 403 height 491
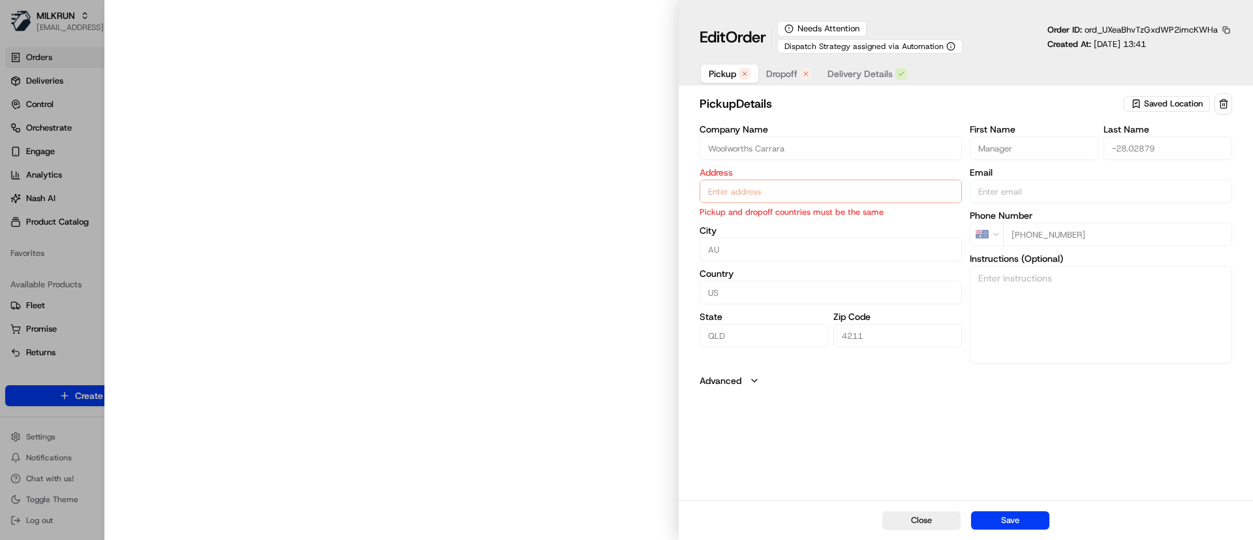
type input "[STREET_ADDRESS]"
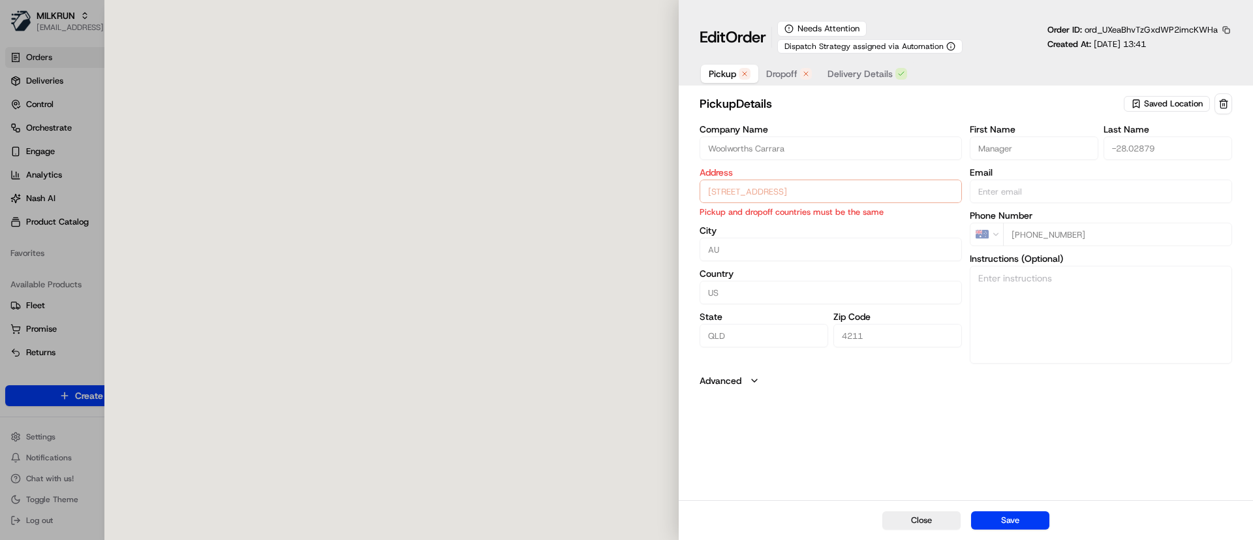
click at [1252, 438] on div "pickup Details Saved Location Company Name [GEOGRAPHIC_DATA] Carrara Address [S…" at bounding box center [965, 295] width 574 height 409
